Goal: Information Seeking & Learning: Learn about a topic

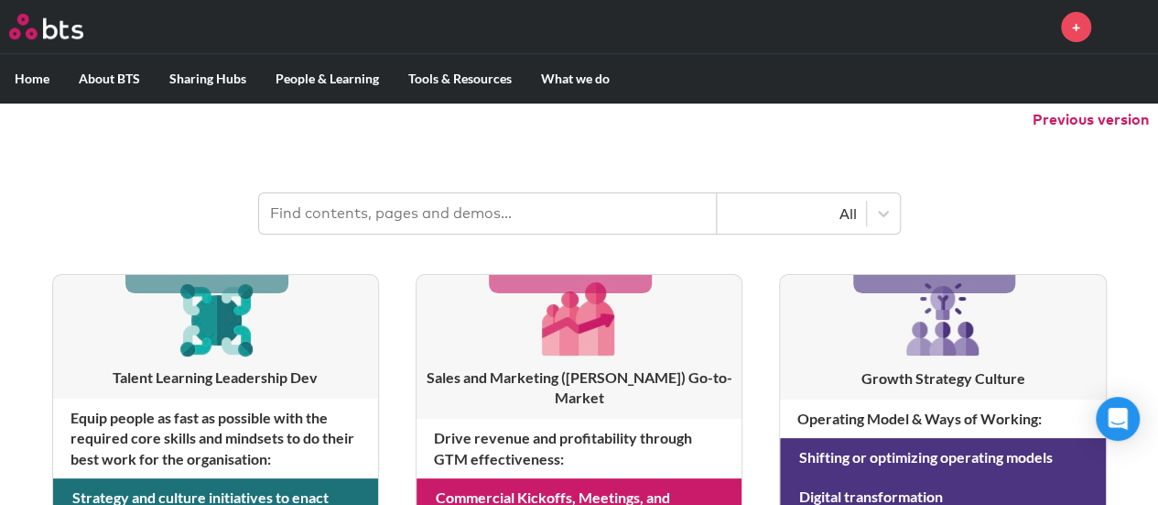
scroll to position [275, 0]
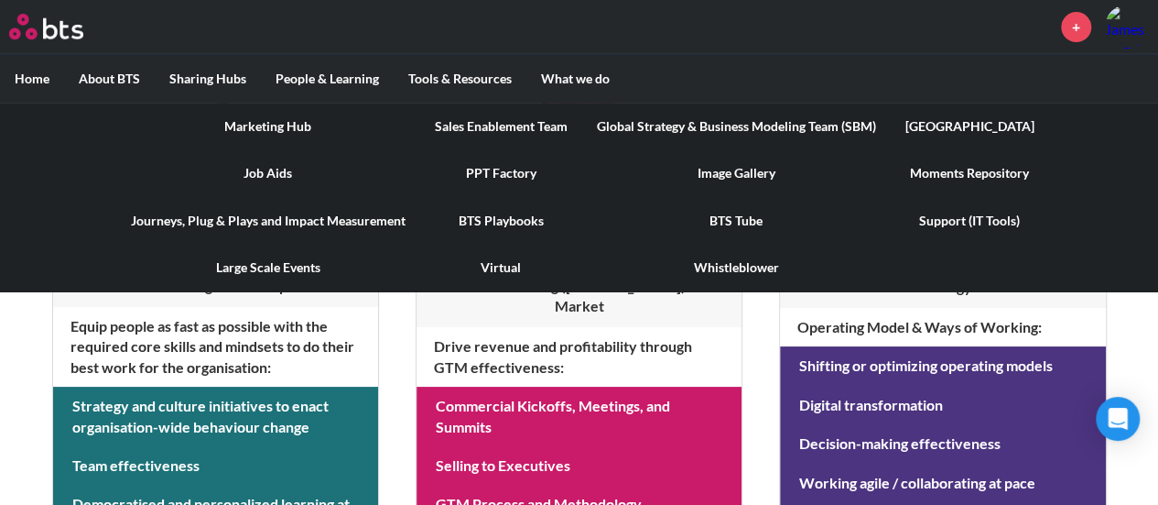
click at [490, 215] on link "BTS Playbooks" at bounding box center [501, 221] width 162 height 48
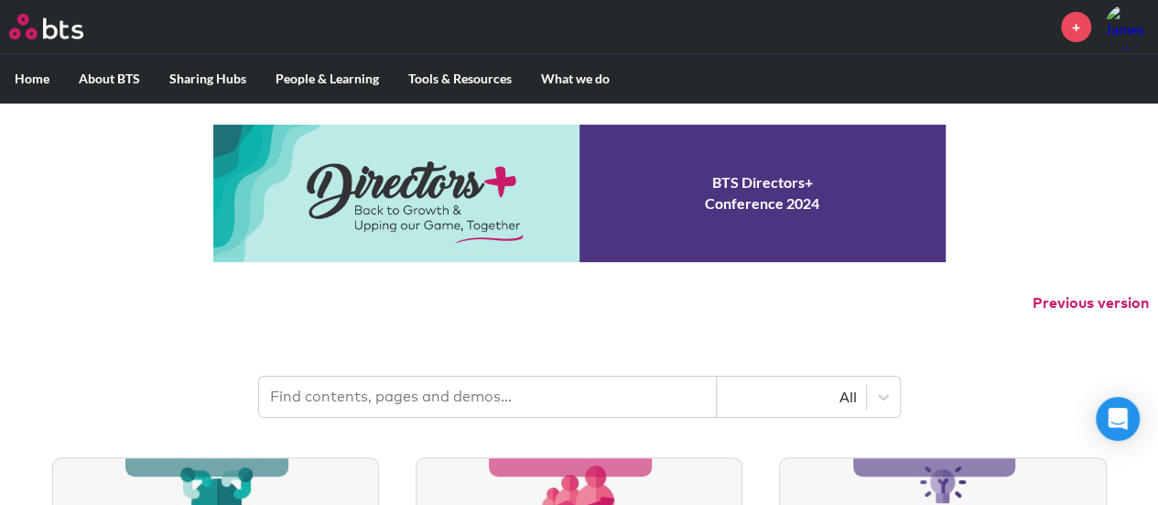
click at [327, 393] on input "text" at bounding box center [488, 396] width 458 height 40
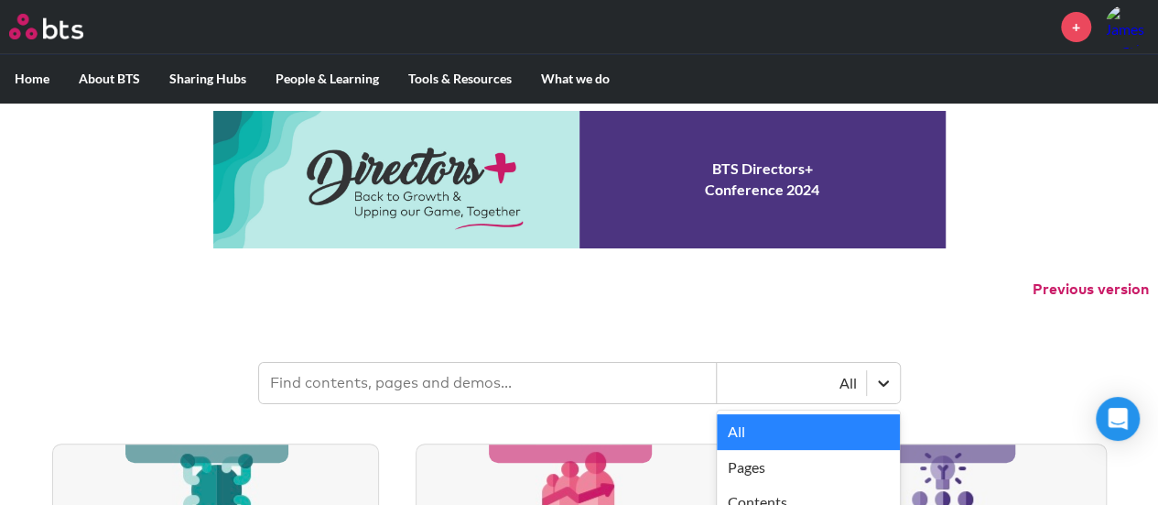
click at [878, 389] on div at bounding box center [883, 382] width 33 height 33
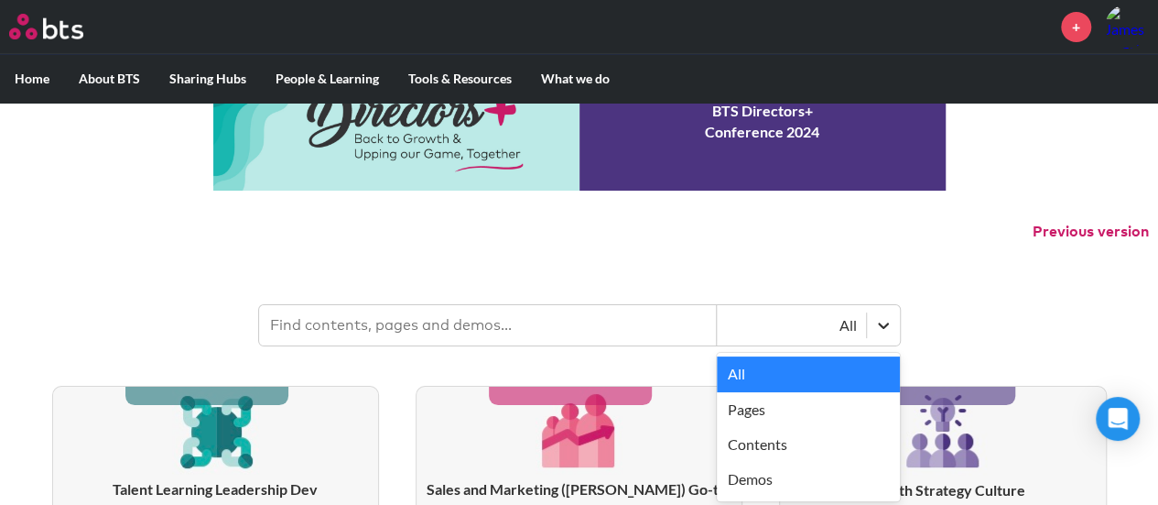
scroll to position [74, 0]
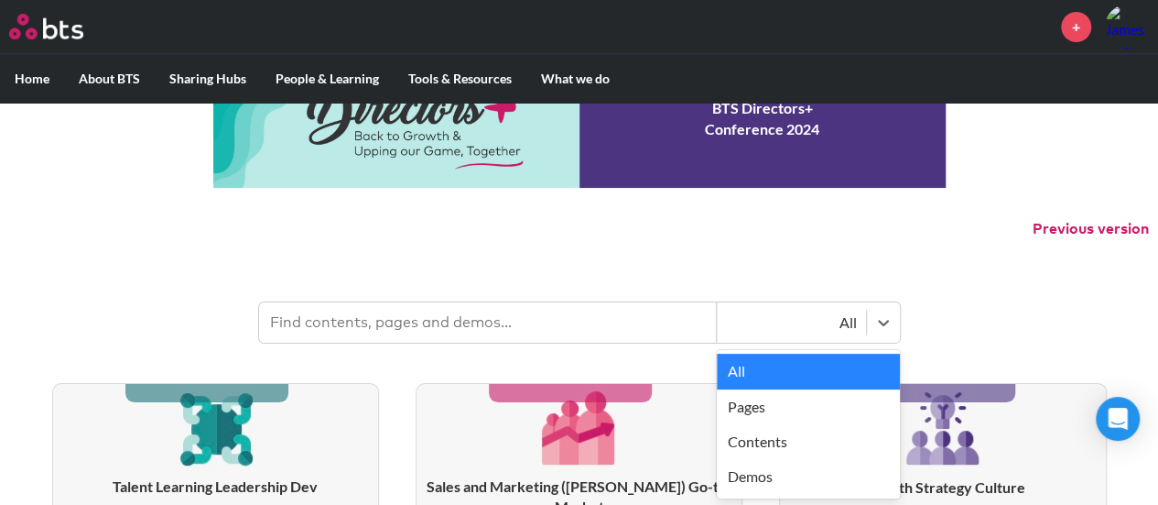
click at [598, 320] on input "text" at bounding box center [488, 322] width 458 height 40
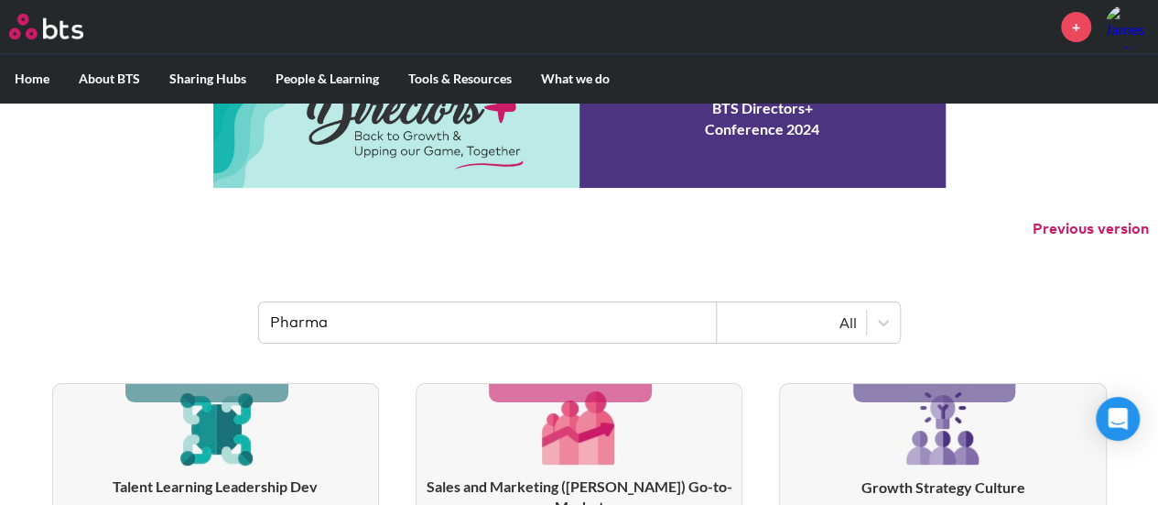
type input "Pharma"
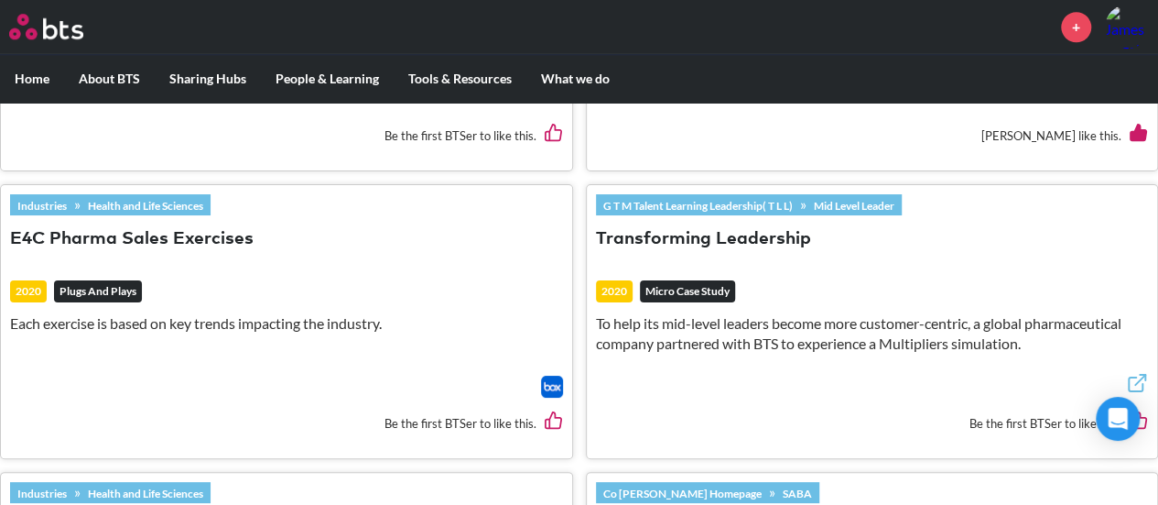
scroll to position [898, 0]
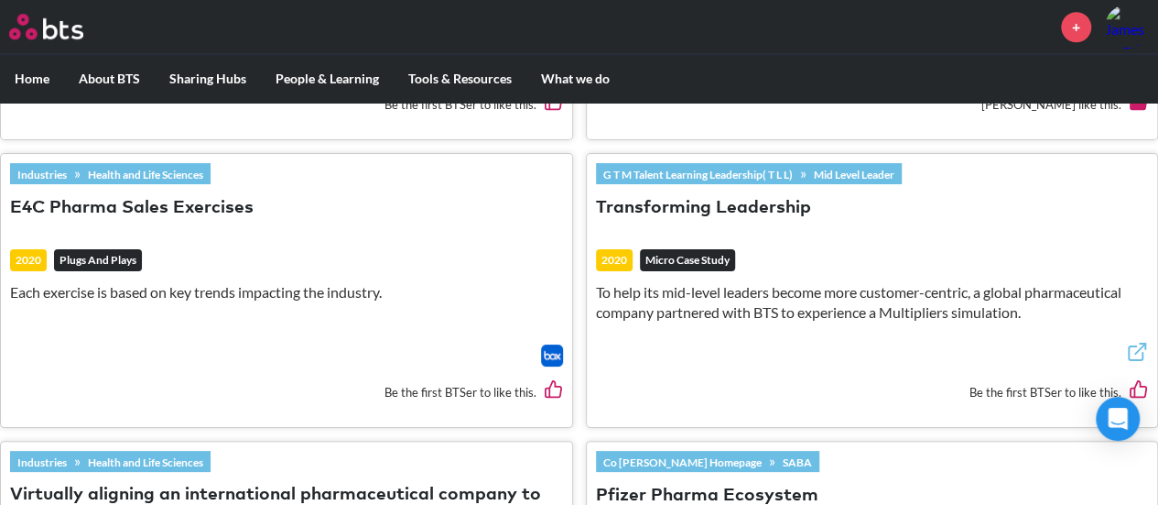
click at [97, 196] on button "E4C Pharma Sales Exercises" at bounding box center [132, 208] width 244 height 25
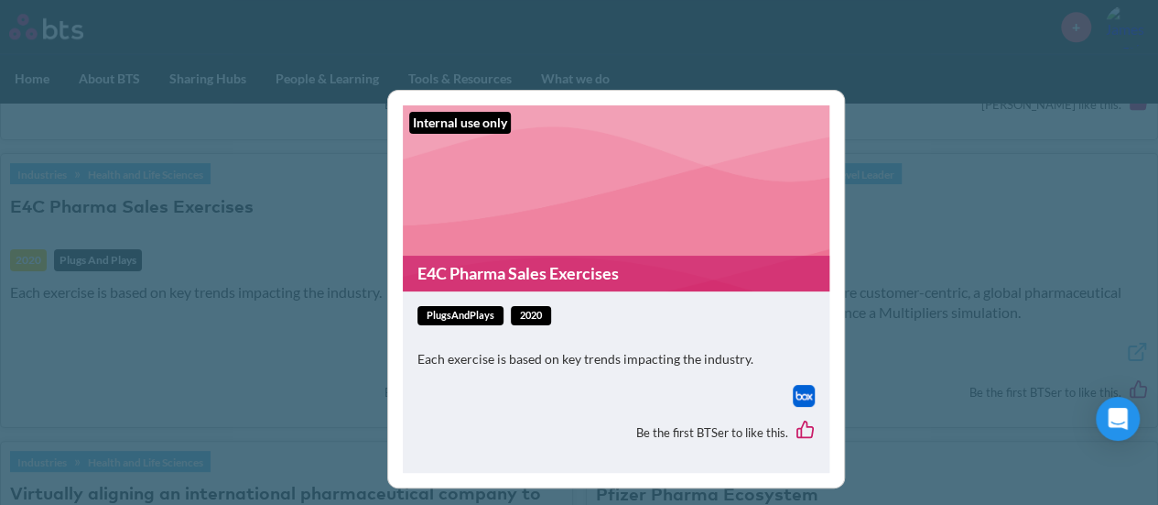
click at [577, 232] on figure "Internal use only E4C Pharma Sales Exercises" at bounding box center [616, 198] width 427 height 186
click at [640, 339] on div "plugsAndPlays 2020 Each exercise is based on key trends impacting the industry." at bounding box center [616, 345] width 397 height 79
click at [688, 414] on div "Be the first BTSer to like this." at bounding box center [616, 432] width 397 height 51
click at [695, 439] on div "Be the first BTSer to like this." at bounding box center [616, 432] width 397 height 51
click at [571, 440] on div "Be the first BTSer to like this." at bounding box center [616, 432] width 397 height 51
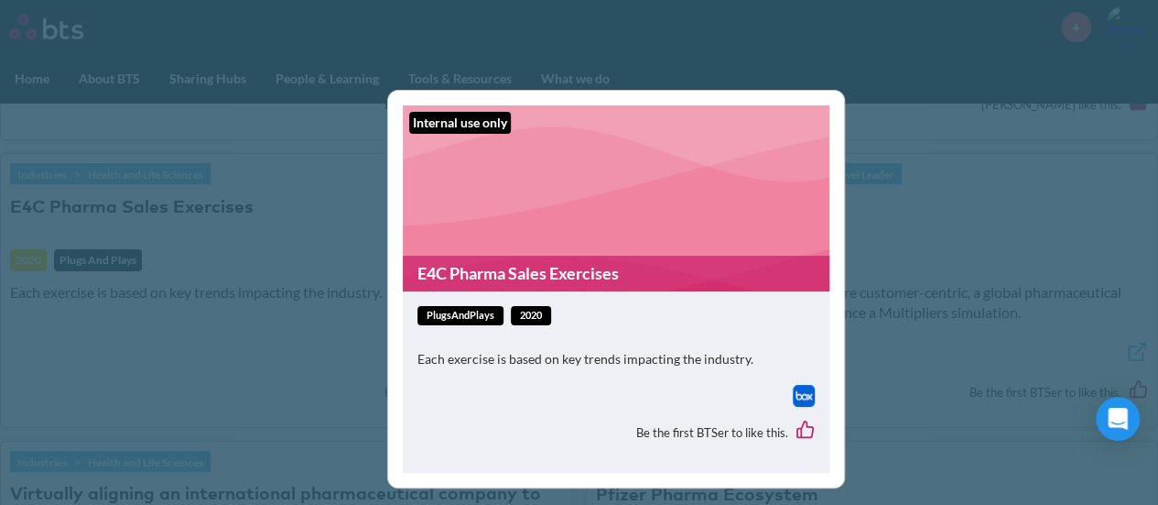
click at [480, 362] on p "Each exercise is based on key trends impacting the industry." at bounding box center [616, 359] width 397 height 18
click at [531, 334] on div "plugsAndPlays 2020 Each exercise is based on key trends impacting the industry." at bounding box center [616, 345] width 397 height 79
click at [451, 316] on span "plugsAndPlays" at bounding box center [461, 315] width 86 height 19
click at [517, 225] on figure "Internal use only E4C Pharma Sales Exercises" at bounding box center [616, 198] width 427 height 186
click at [907, 254] on div "Internal use only E4C Pharma Sales Exercises plugsAndPlays 2020 Each exercise i…" at bounding box center [579, 252] width 1158 height 505
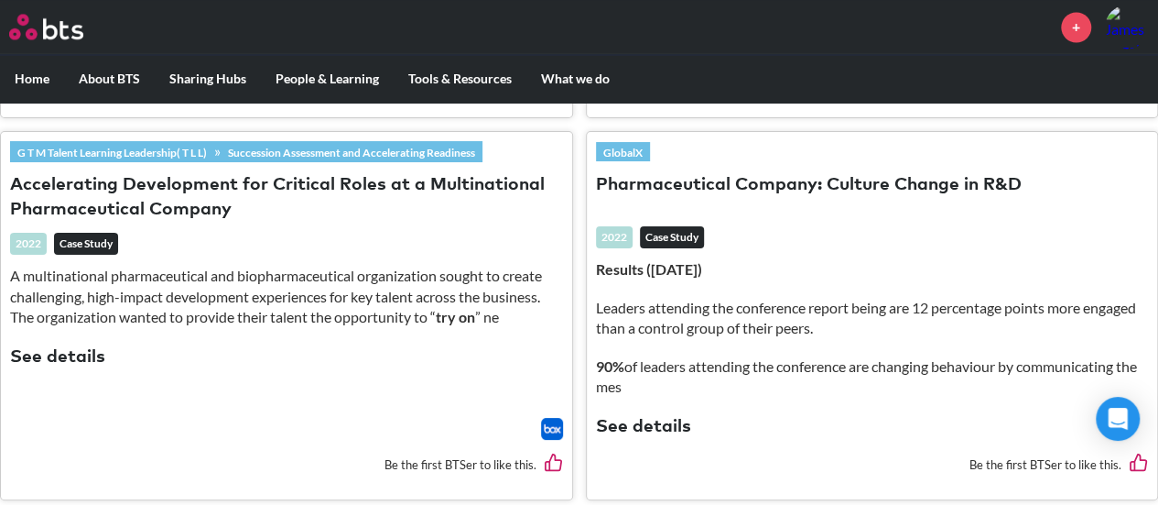
scroll to position [1631, 0]
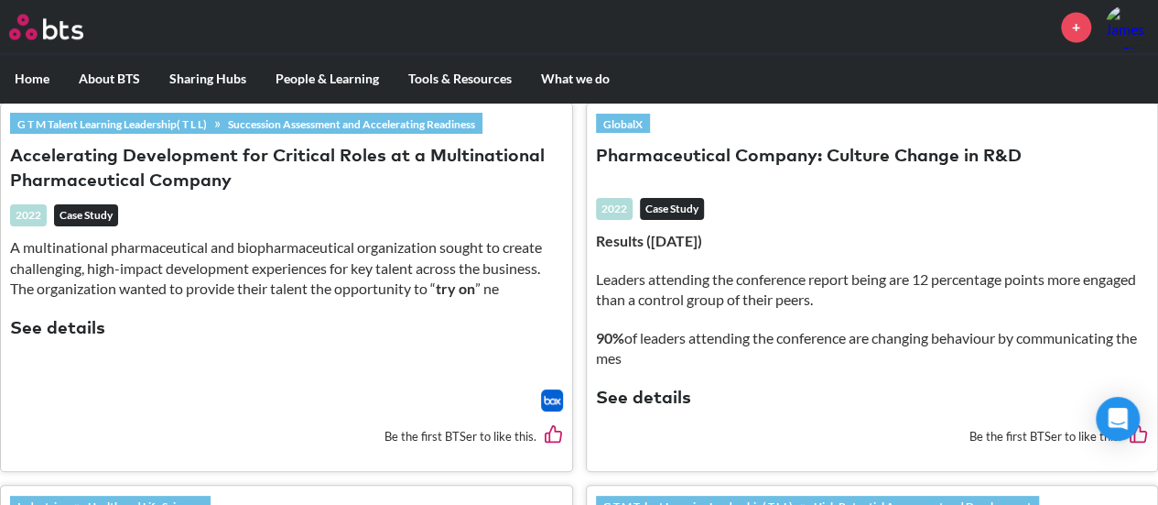
click at [38, 317] on button "See details" at bounding box center [57, 329] width 95 height 25
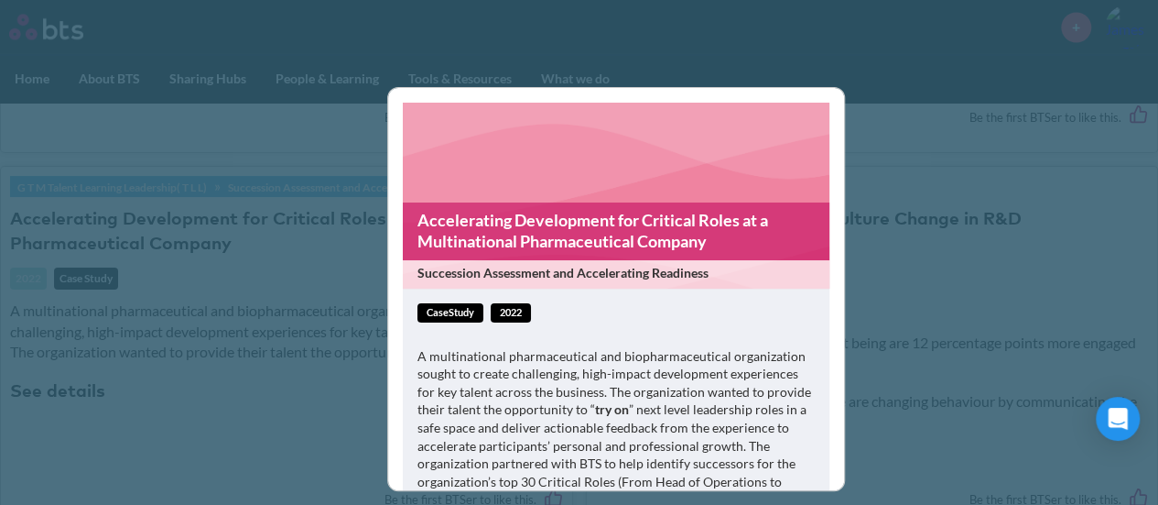
scroll to position [1539, 0]
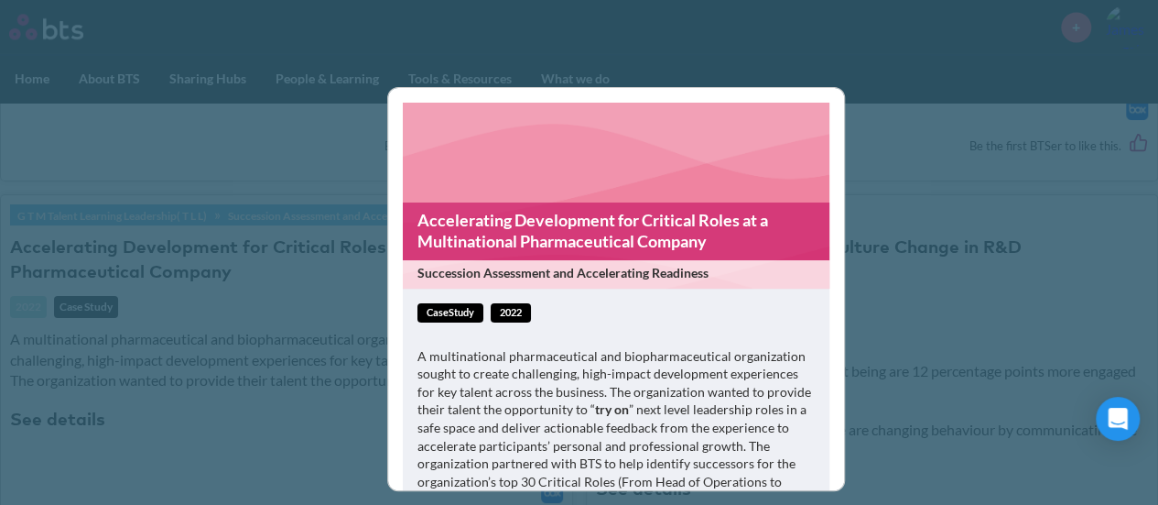
click at [557, 230] on link "Accelerating Development for Critical Roles at a Multinational Pharmaceutical C…" at bounding box center [616, 231] width 427 height 58
click at [907, 78] on div "Accelerating Development for Critical Roles at a Multinational Pharmaceutical C…" at bounding box center [579, 252] width 1158 height 505
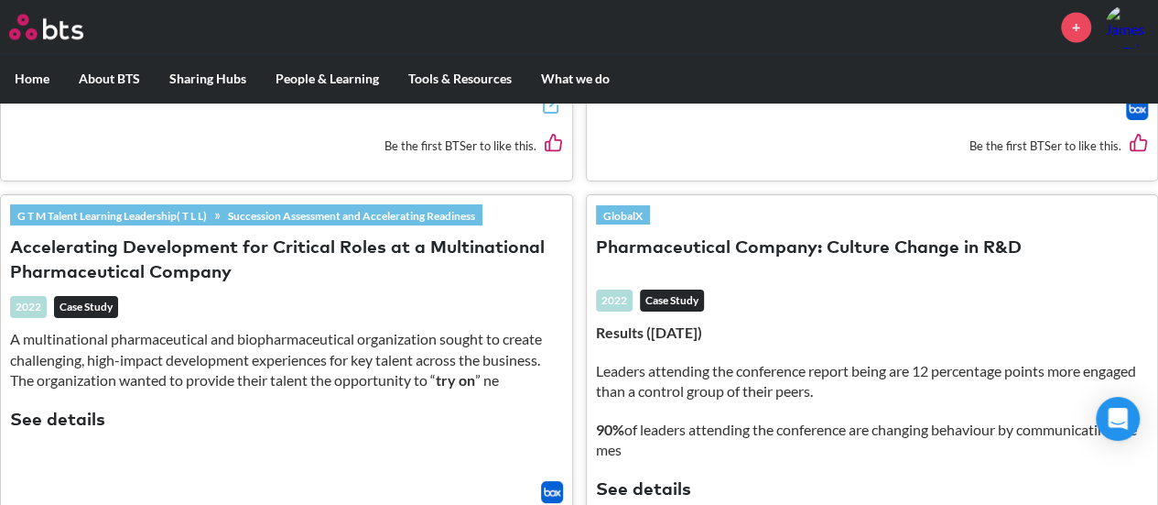
click at [630, 478] on button "See details" at bounding box center [643, 490] width 95 height 25
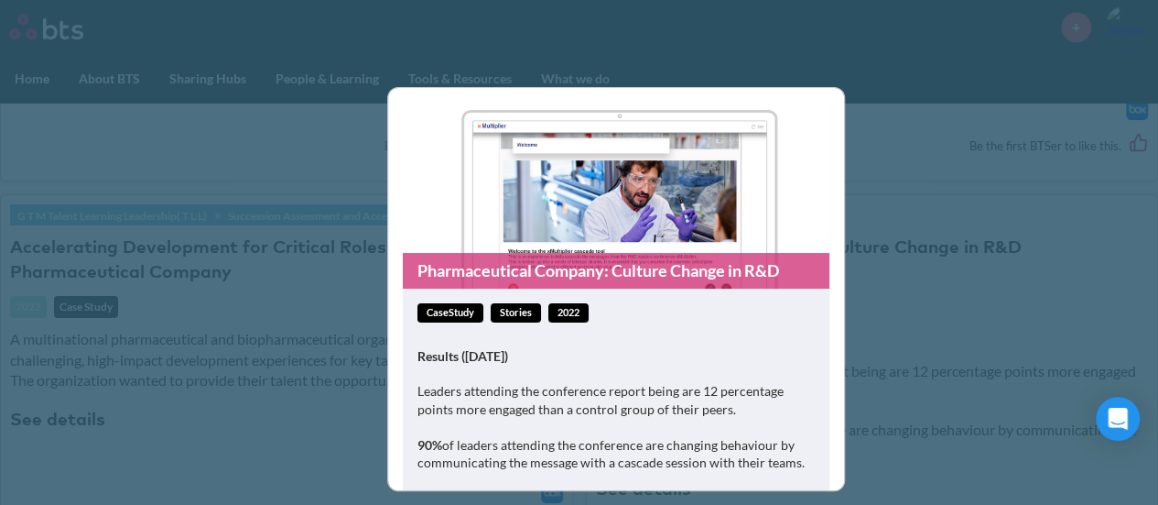
click at [564, 191] on figure "Pharmaceutical Company: Culture Change in R&D" at bounding box center [616, 196] width 427 height 186
click at [575, 277] on link "Pharmaceutical Company: Culture Change in R&D" at bounding box center [616, 271] width 427 height 36
click at [940, 153] on div "Pharmaceutical Company: Culture Change in R&D caseStudy Stories 2022 Results (w…" at bounding box center [579, 252] width 1158 height 505
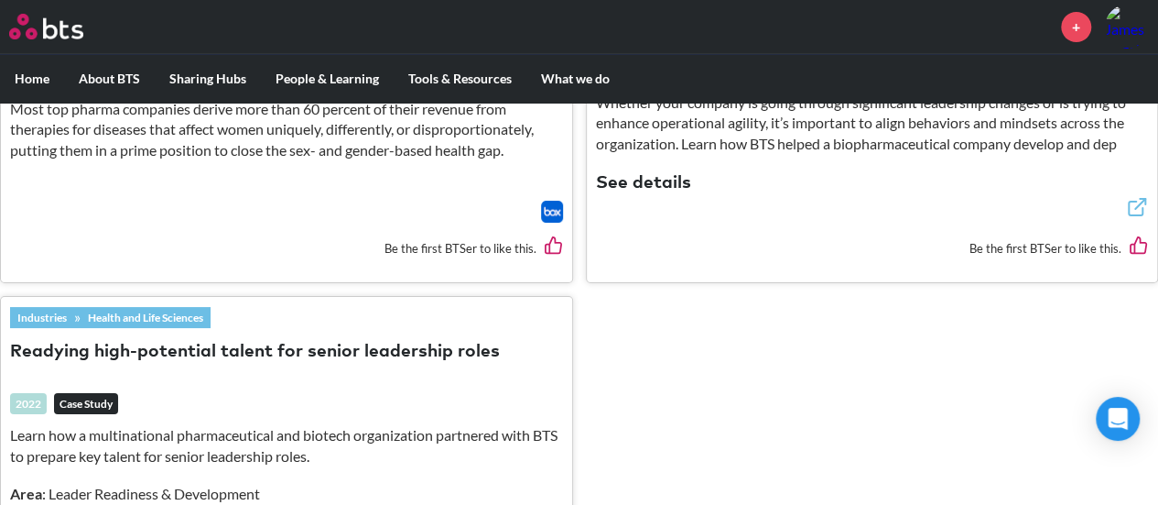
scroll to position [3462, 0]
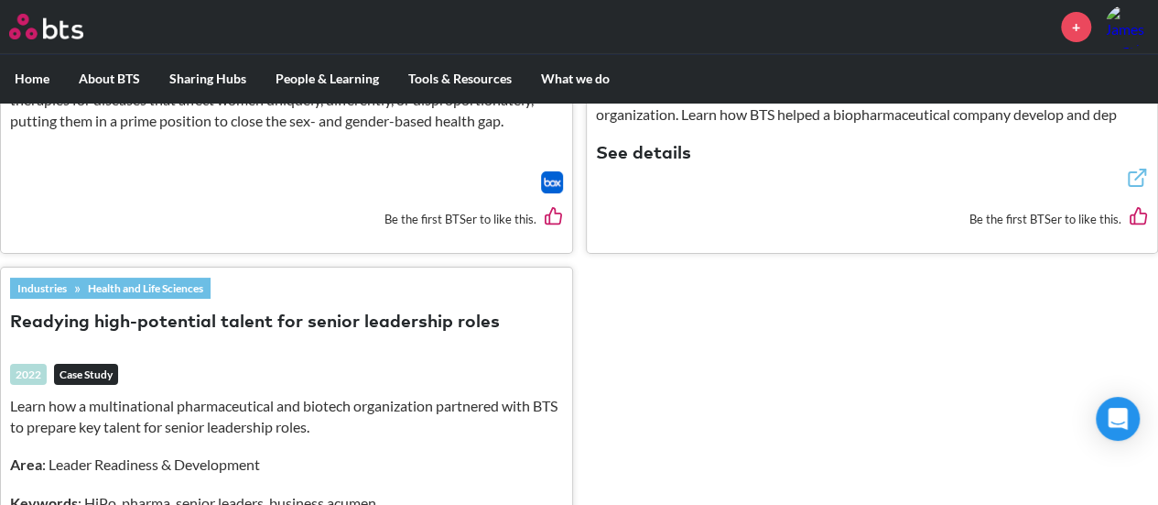
click at [92, 310] on button "Readying high-potential talent for senior leadership roles" at bounding box center [255, 322] width 490 height 25
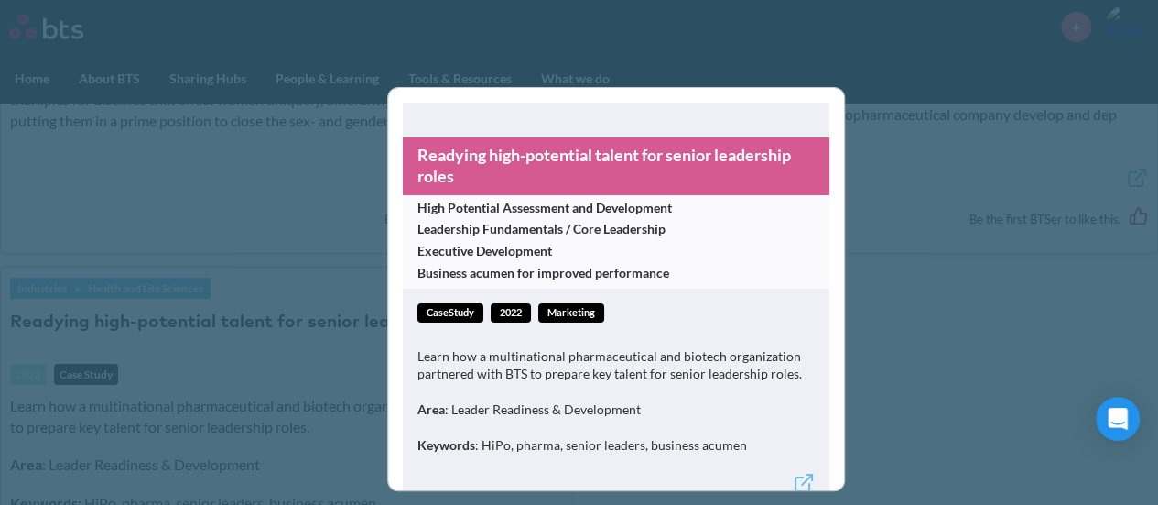
click at [515, 165] on link "Readying high-potential talent for senior leadership roles" at bounding box center [616, 166] width 427 height 58
click at [304, 167] on div "Readying high-potential talent for senior leadership roles High Potential Asses…" at bounding box center [579, 252] width 1158 height 505
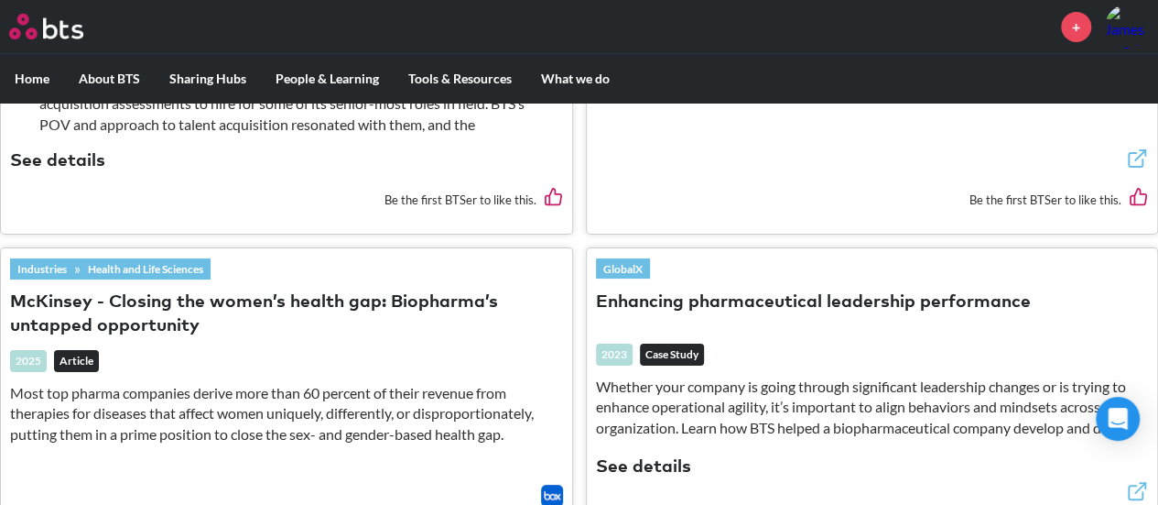
scroll to position [3255, 0]
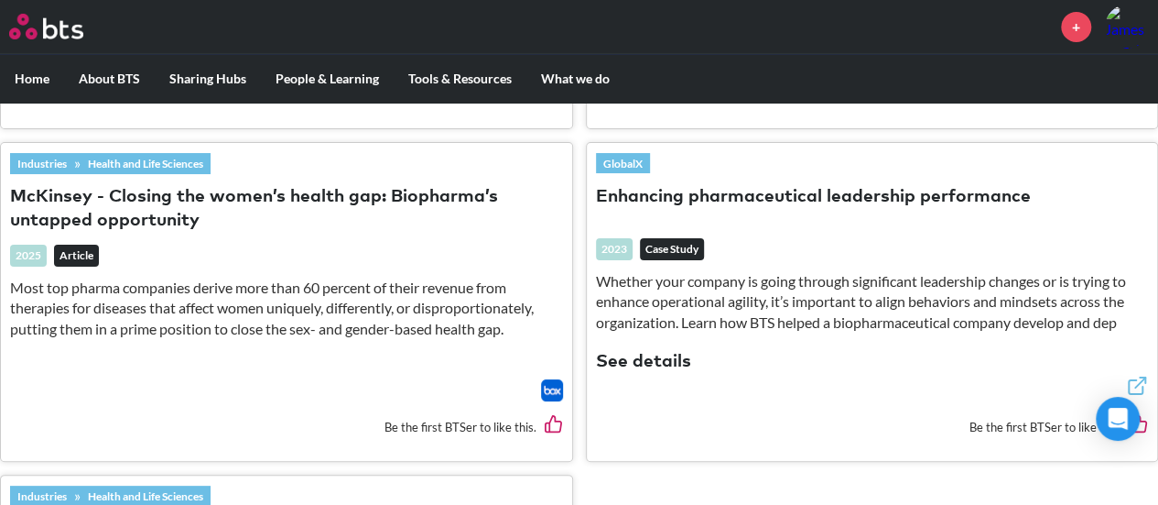
click at [744, 185] on button "Enhancing pharmaceutical leadership performance" at bounding box center [813, 197] width 435 height 25
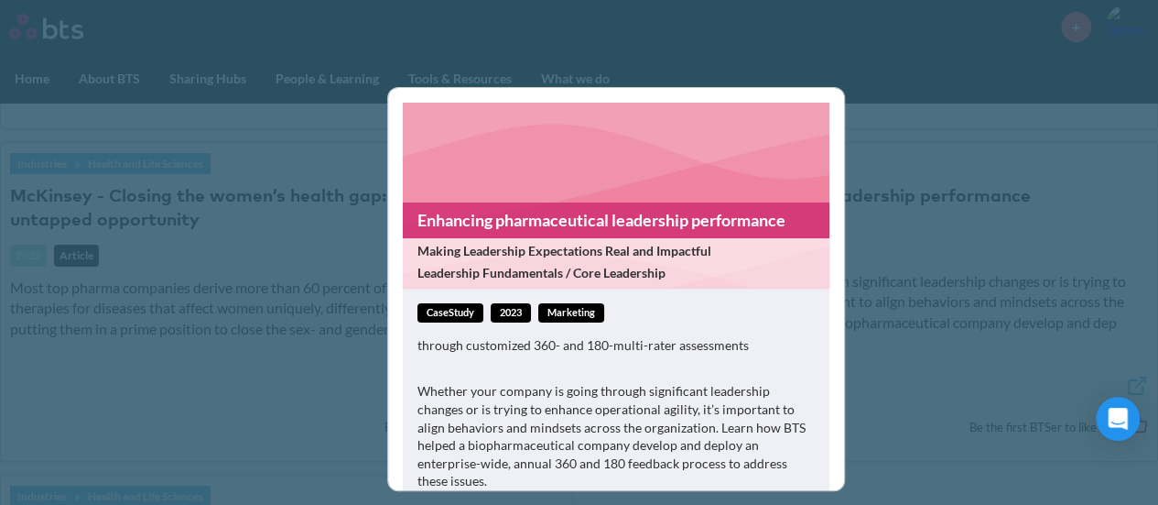
click at [456, 220] on link "Enhancing pharmaceutical leadership performance" at bounding box center [616, 220] width 427 height 36
click at [667, 31] on div "Enhancing pharmaceutical leadership performance Making Leadership Expectations …" at bounding box center [579, 252] width 1158 height 505
